Goal: Complete application form: Complete application form

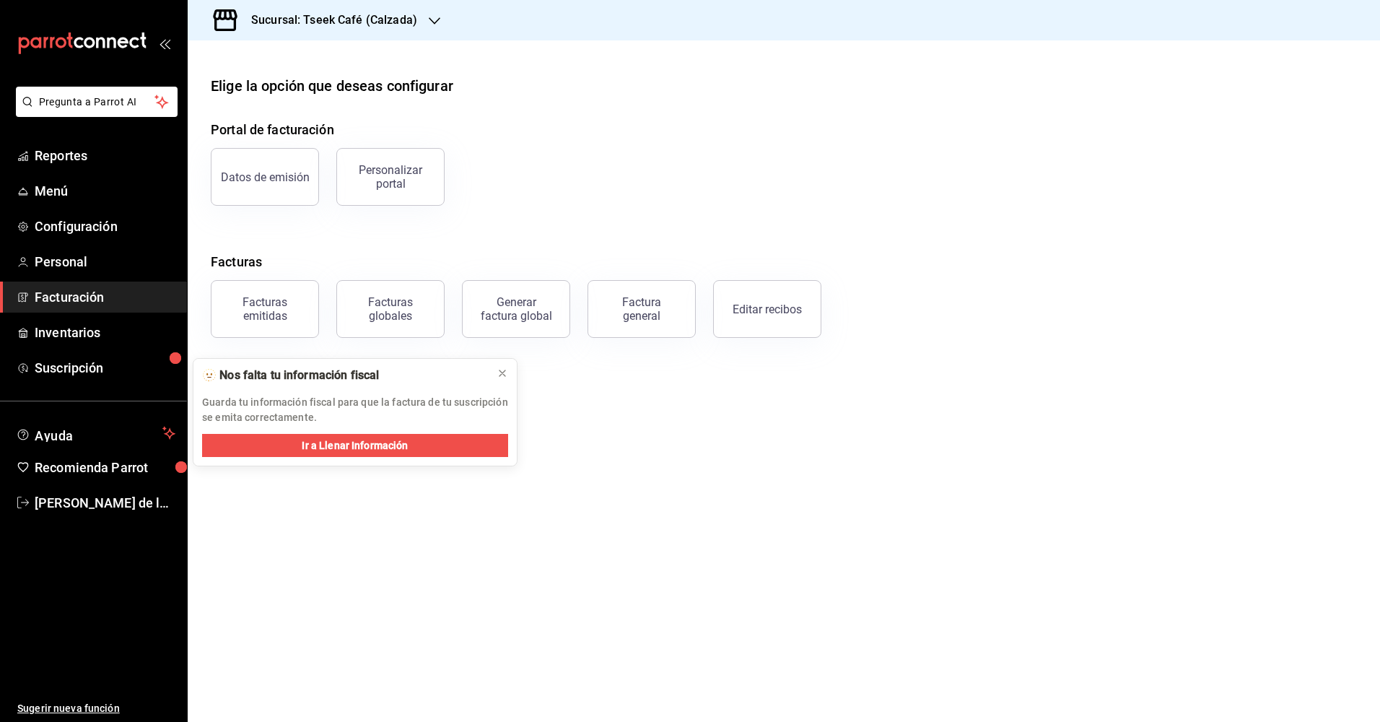
click at [83, 297] on span "Facturación" at bounding box center [105, 296] width 141 height 19
click at [404, 174] on div "Personalizar portal" at bounding box center [391, 176] width 90 height 27
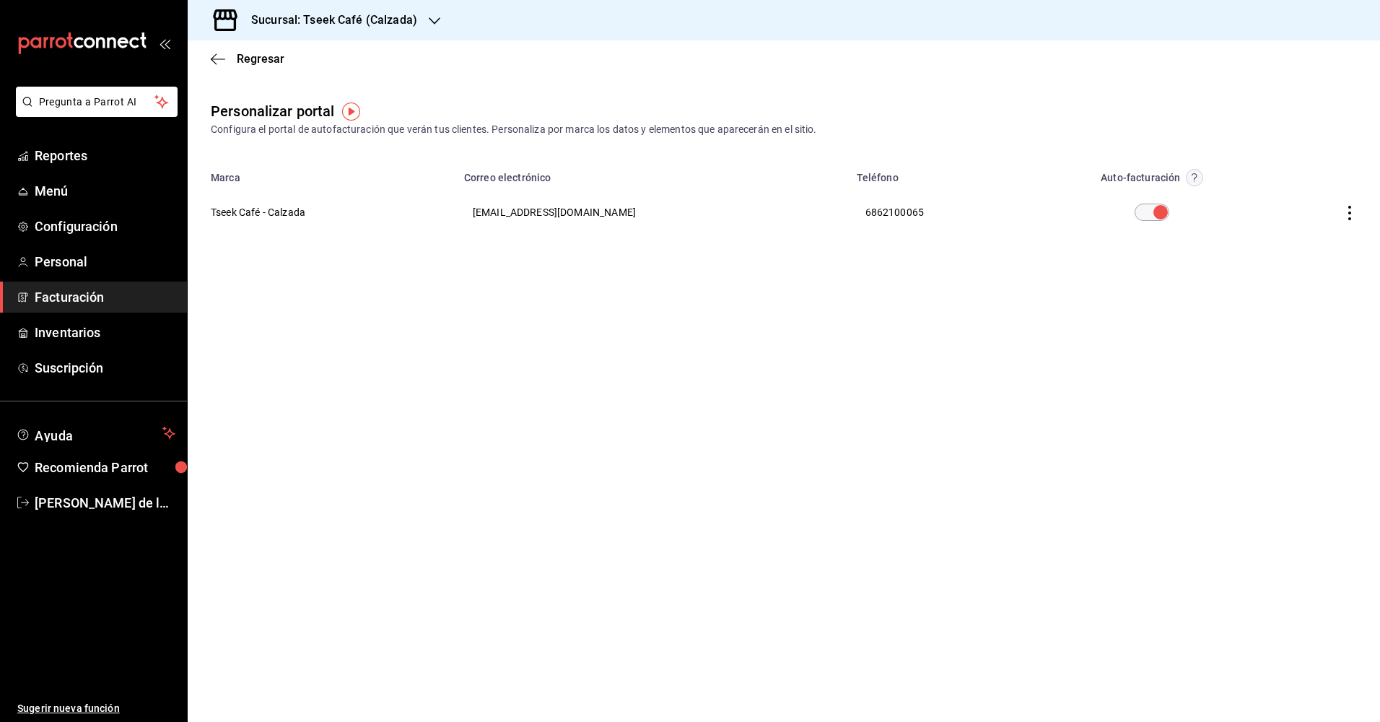
click at [1353, 212] on icon "button" at bounding box center [1350, 213] width 14 height 14
click at [1228, 381] on div at bounding box center [690, 361] width 1380 height 722
click at [211, 58] on icon "button" at bounding box center [218, 59] width 14 height 13
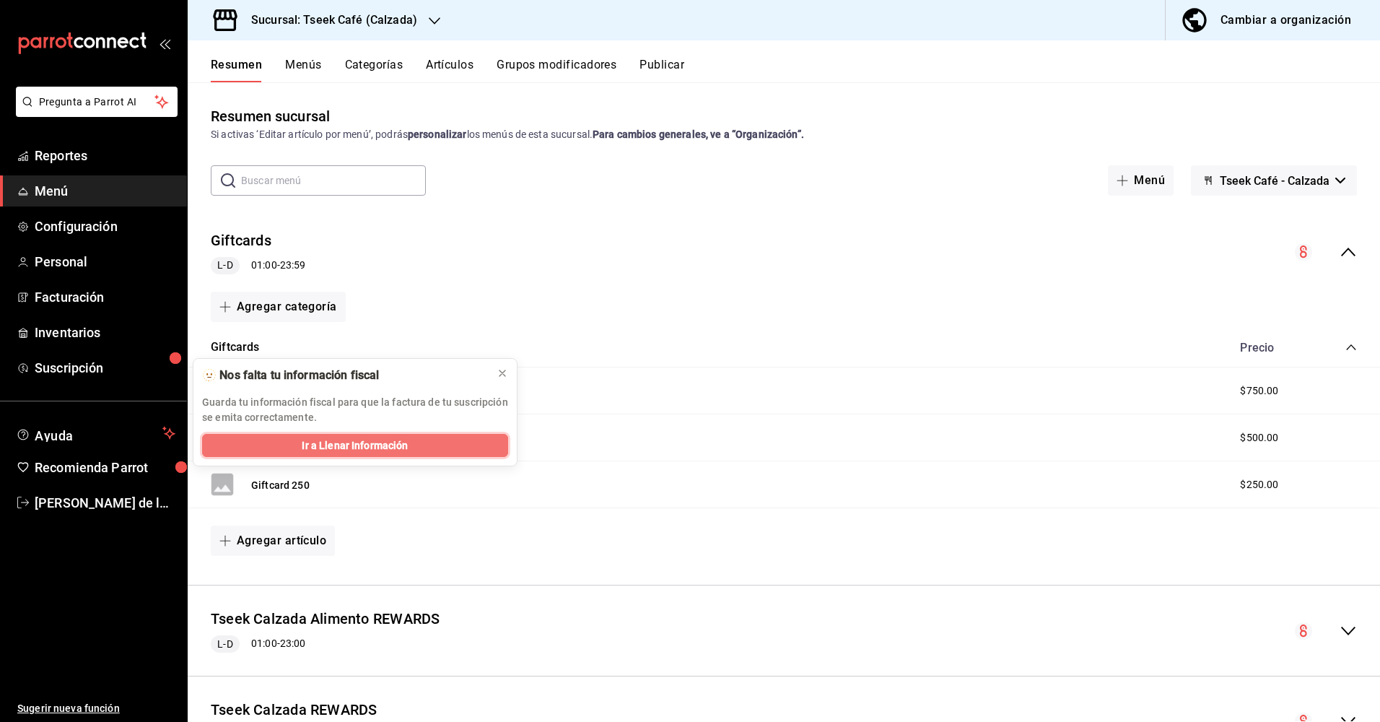
click at [362, 444] on span "Ir a Llenar Información" at bounding box center [355, 445] width 106 height 15
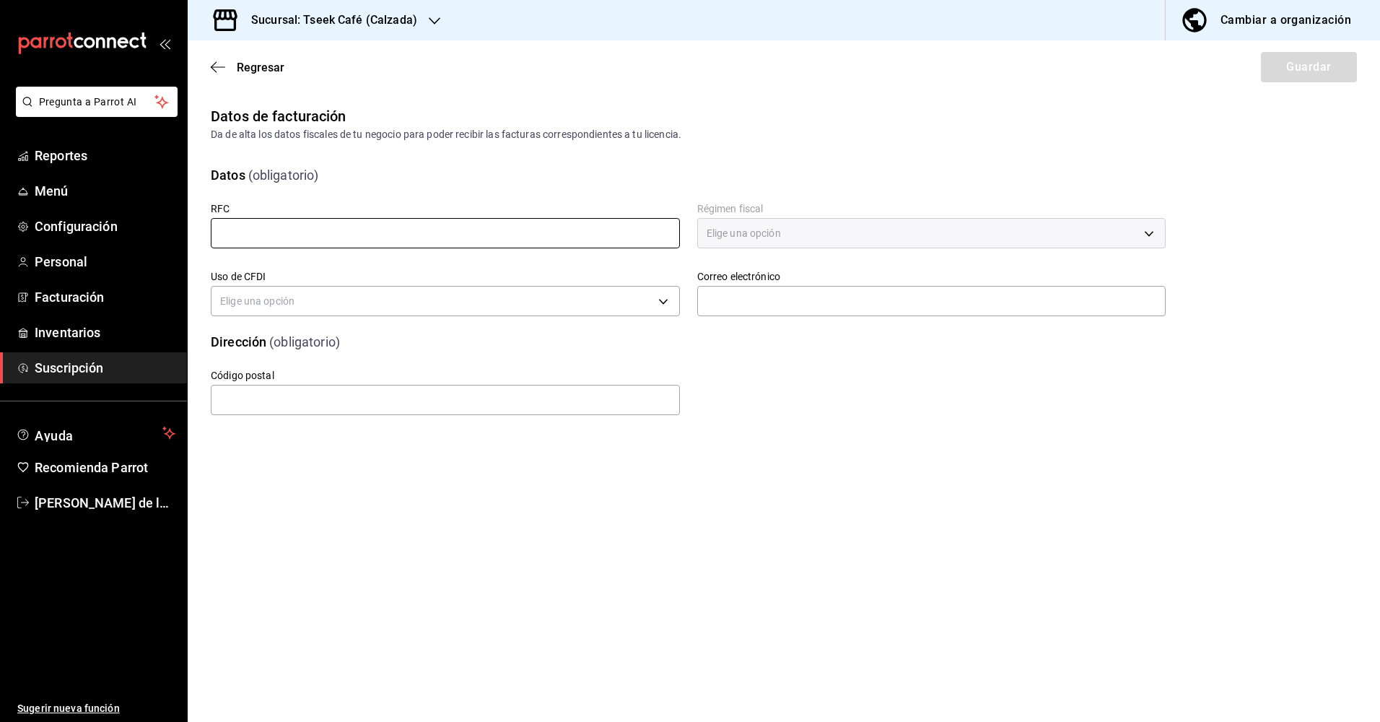
click at [386, 237] on input "text" at bounding box center [445, 233] width 469 height 30
click at [352, 227] on input "text" at bounding box center [445, 233] width 469 height 30
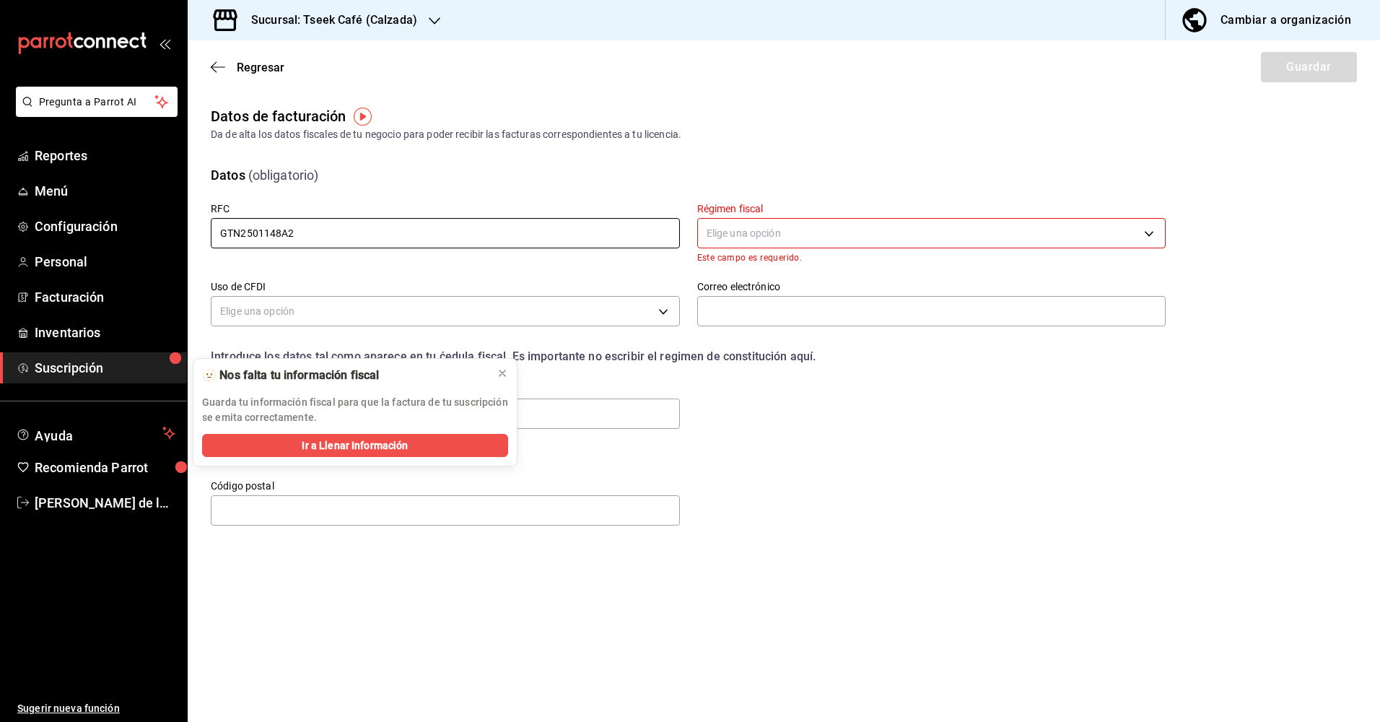
type input "GTN2501148A2"
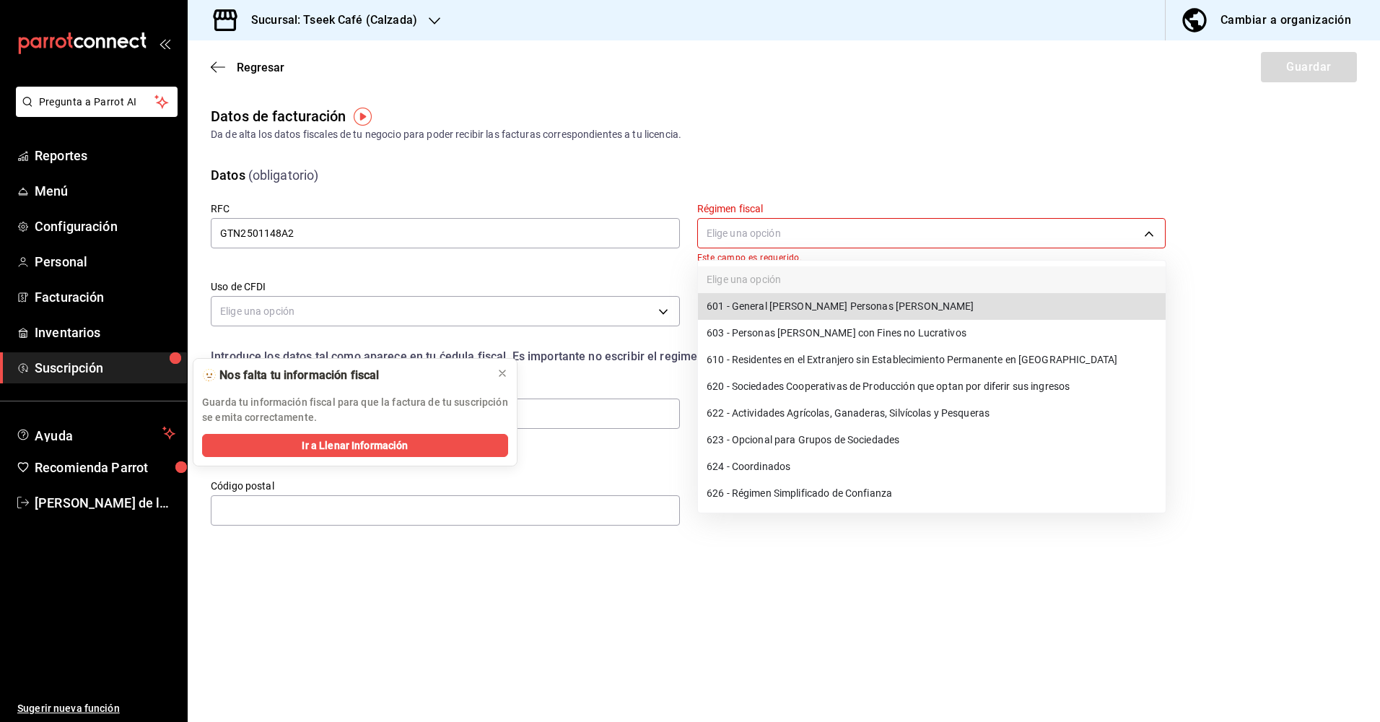
click at [825, 224] on body "Pregunta a Parrot AI Reportes Menú Configuración Personal Facturación Inventari…" at bounding box center [690, 361] width 1380 height 722
click at [842, 305] on li "601 - General [PERSON_NAME] Personas [PERSON_NAME]" at bounding box center [932, 306] width 468 height 27
type input "601"
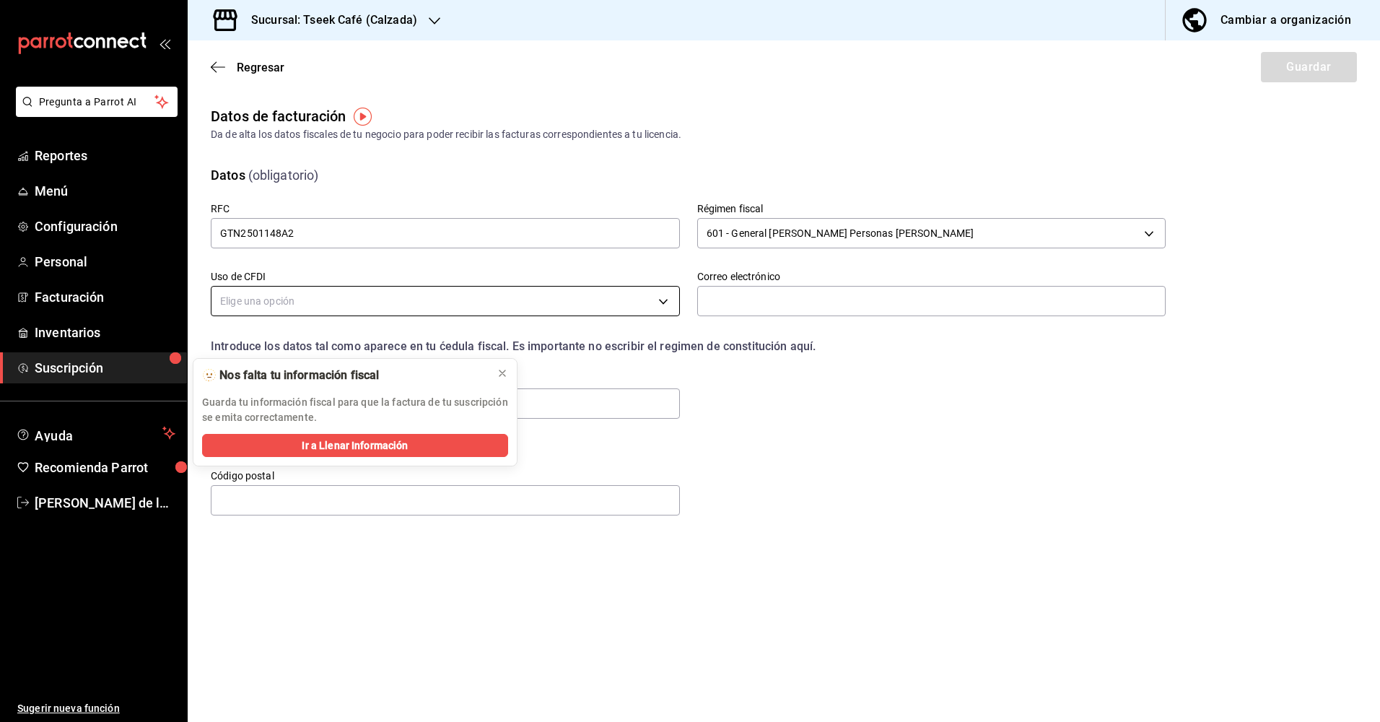
click at [310, 304] on body "Pregunta a Parrot AI Reportes Menú Configuración Personal Facturación Inventari…" at bounding box center [690, 361] width 1380 height 722
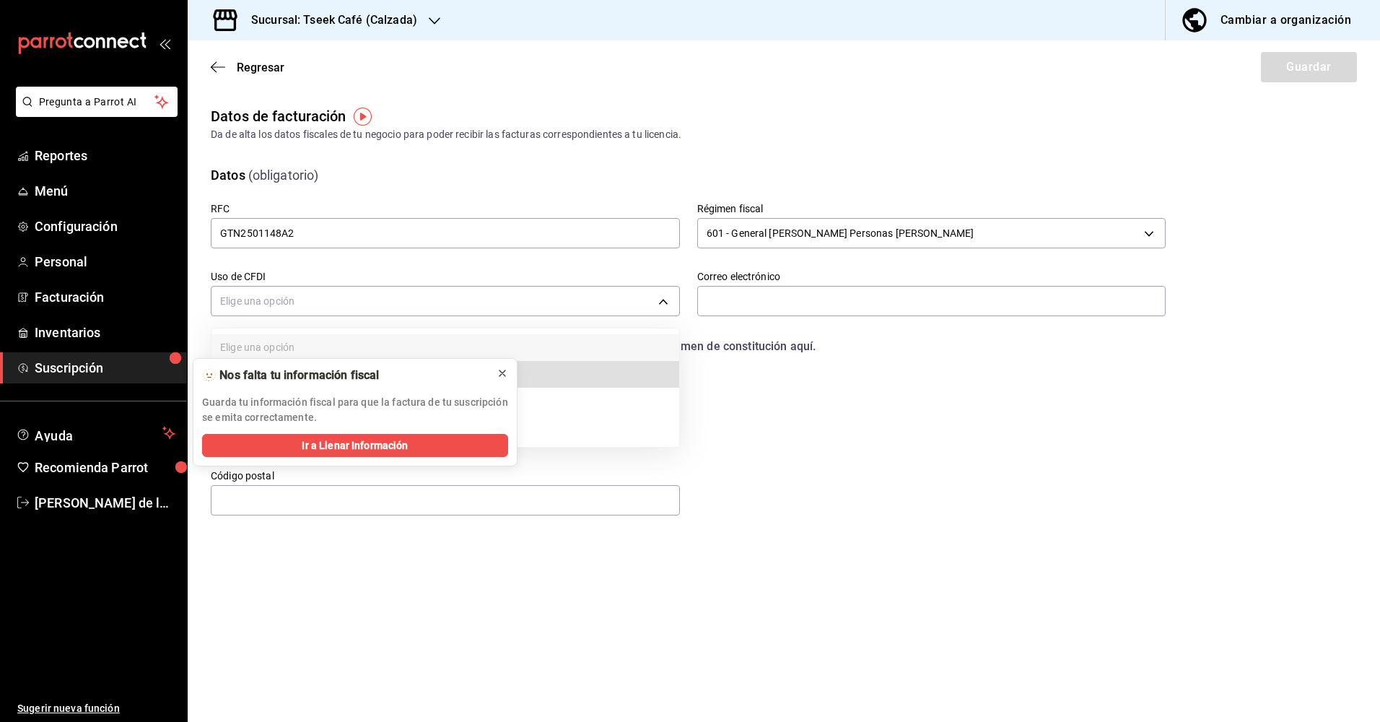
drag, startPoint x: 502, startPoint y: 372, endPoint x: 463, endPoint y: 355, distance: 43.3
click at [500, 372] on icon at bounding box center [503, 373] width 12 height 12
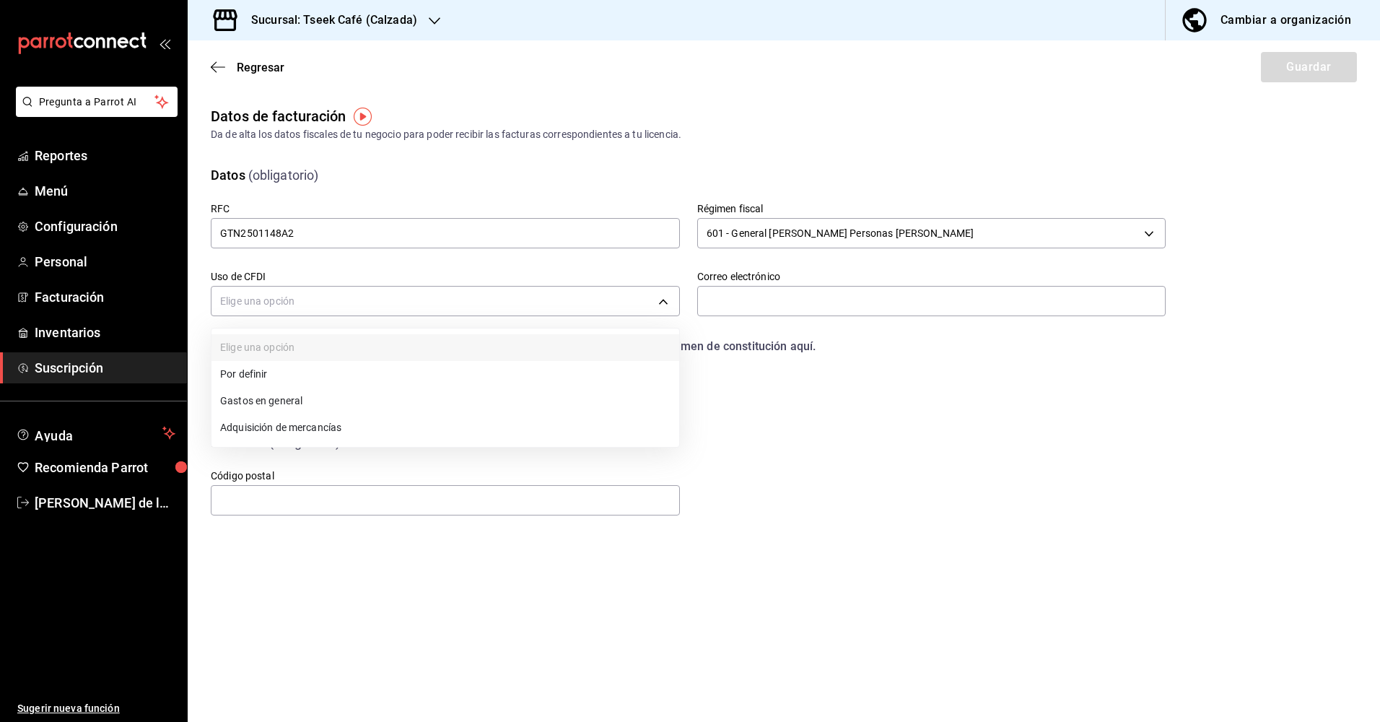
drag, startPoint x: 287, startPoint y: 402, endPoint x: 331, endPoint y: 389, distance: 45.2
click at [287, 401] on li "Gastos en general" at bounding box center [446, 401] width 468 height 27
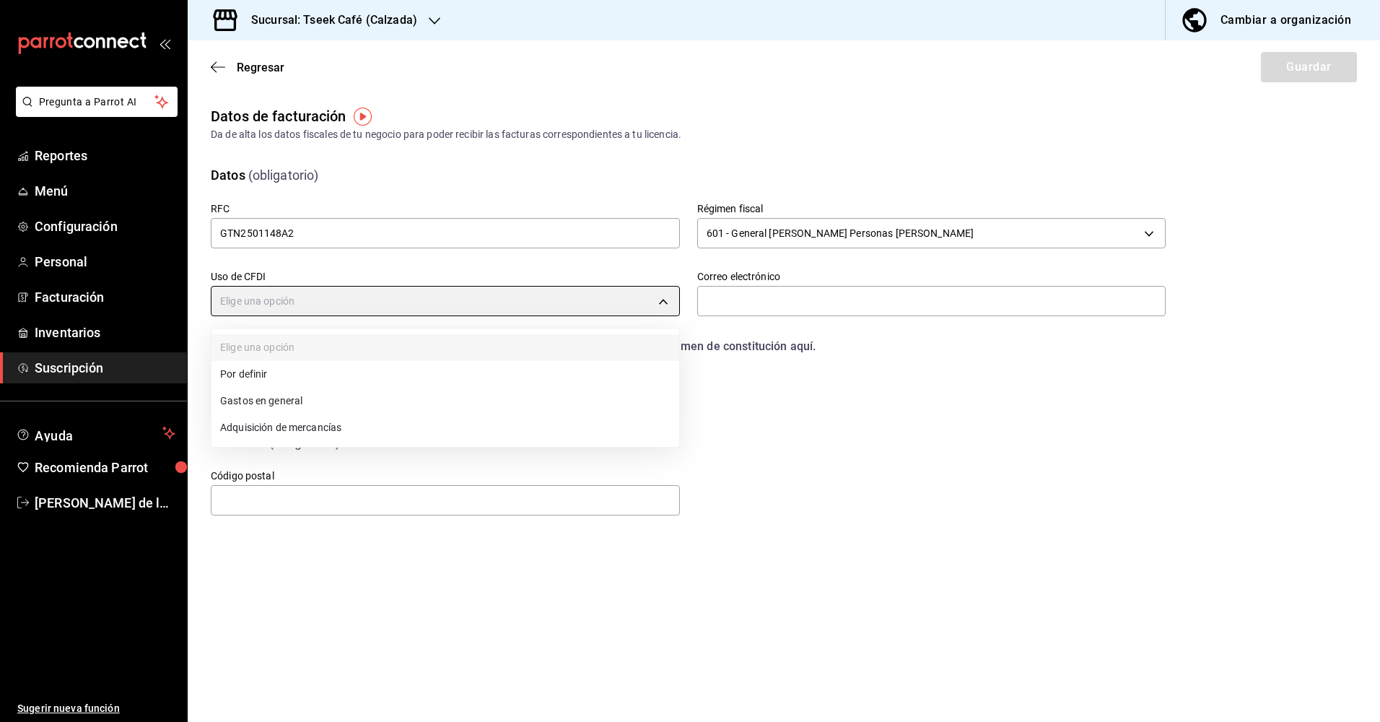
type input "G03"
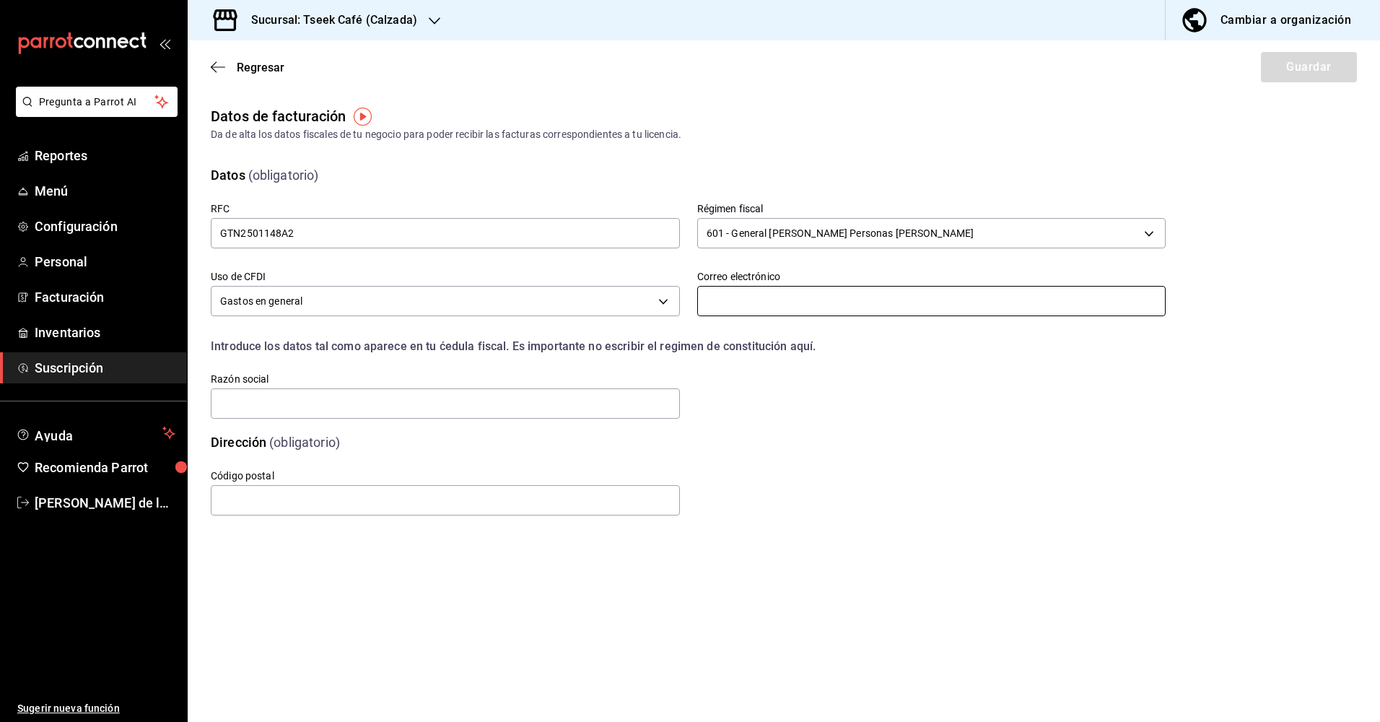
drag, startPoint x: 771, startPoint y: 302, endPoint x: 768, endPoint y: 310, distance: 8.4
click at [771, 302] on input "text" at bounding box center [931, 301] width 469 height 30
click at [803, 297] on input "text" at bounding box center [931, 301] width 469 height 30
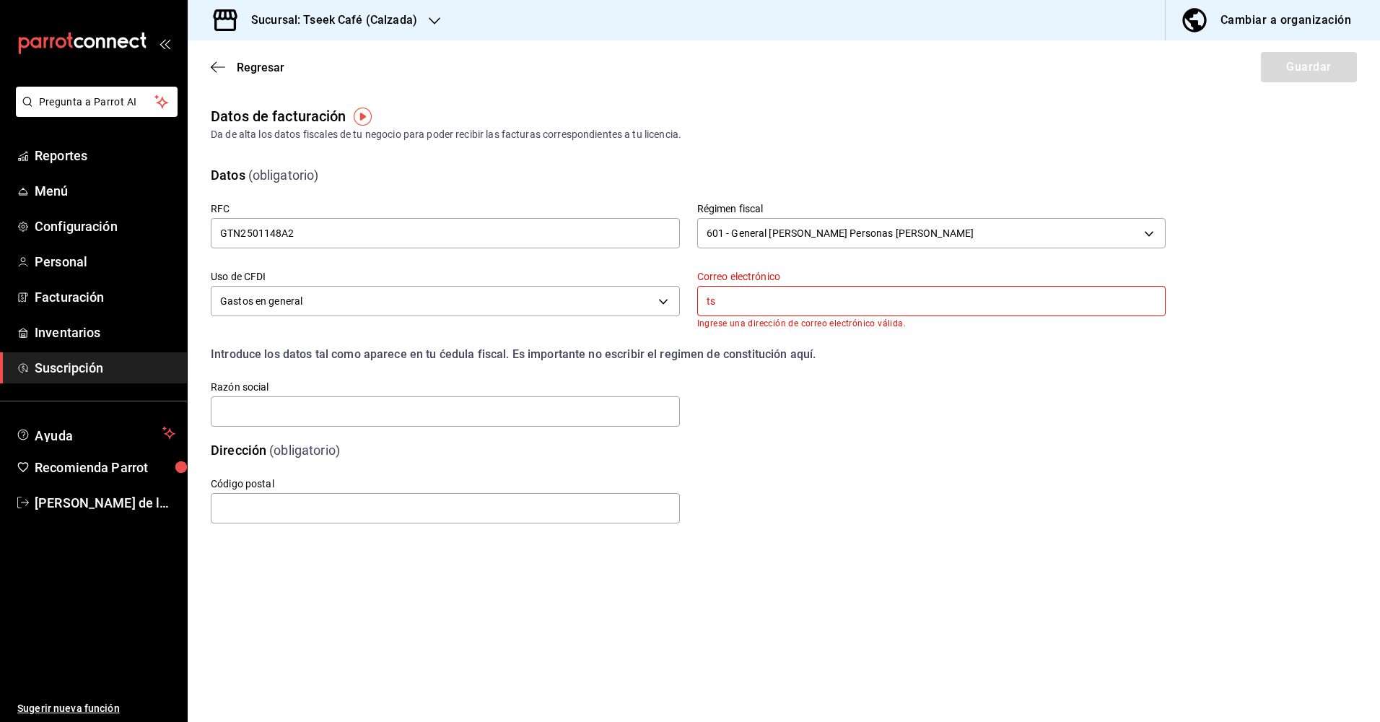
type input "t"
click at [785, 300] on input "text" at bounding box center [931, 301] width 469 height 30
paste input "tseekcafe@gmail.com"
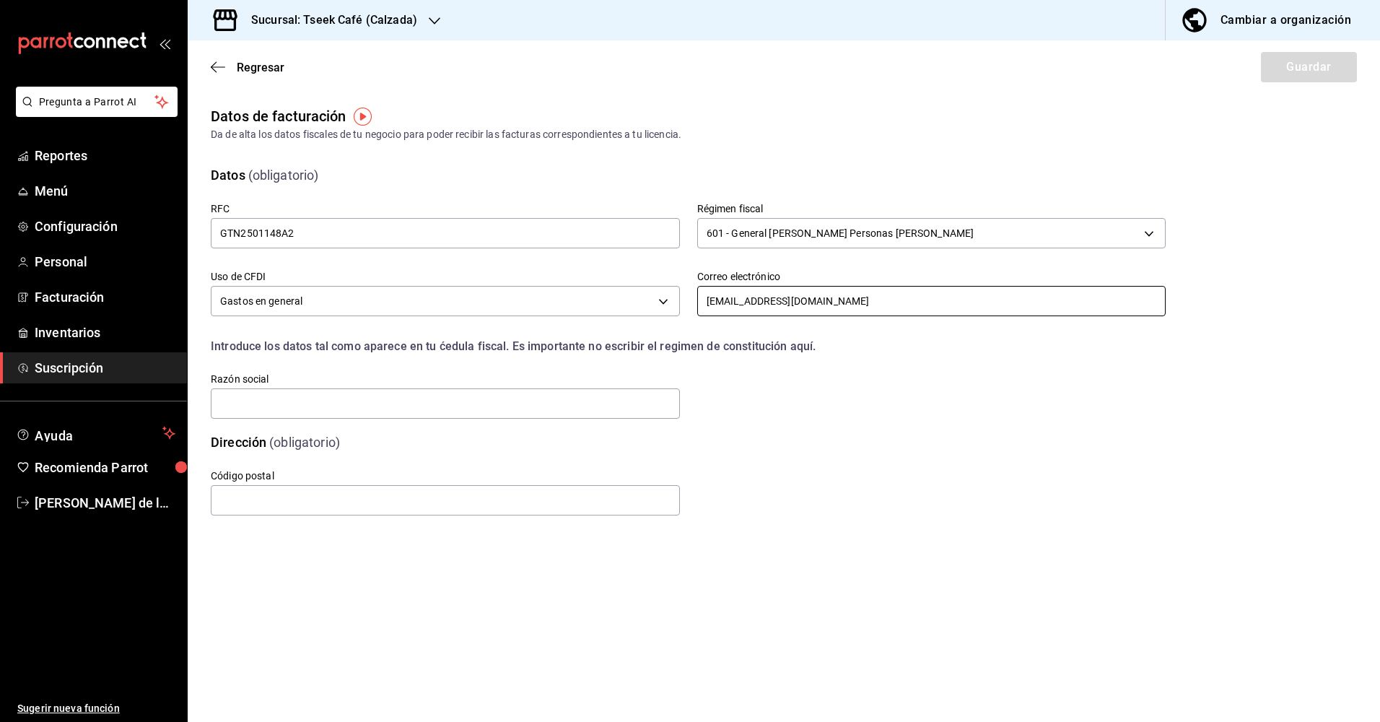
type input "tseekcafe@gmail.com"
click at [559, 494] on input "text" at bounding box center [445, 500] width 469 height 30
